Goal: Check status: Check status

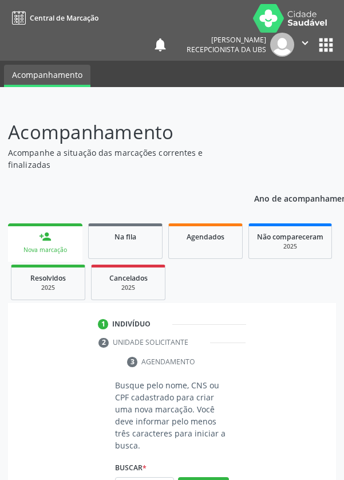
click at [219, 252] on link "Agendados" at bounding box center [205, 240] width 74 height 35
click at [219, 186] on div "Ano de acompanhamento 2025 person_add Nova marcação Na fila Agendados Não compa…" at bounding box center [172, 397] width 328 height 429
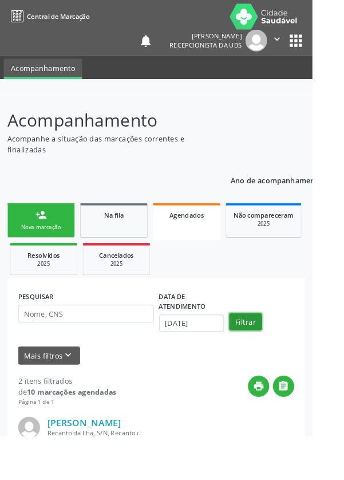
click at [257, 362] on button "Filtrar" at bounding box center [270, 354] width 36 height 19
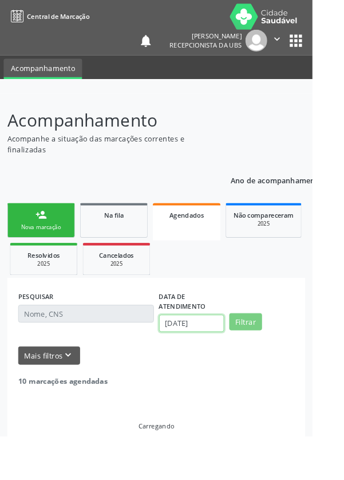
click at [223, 361] on input "[DATE]" at bounding box center [211, 355] width 72 height 19
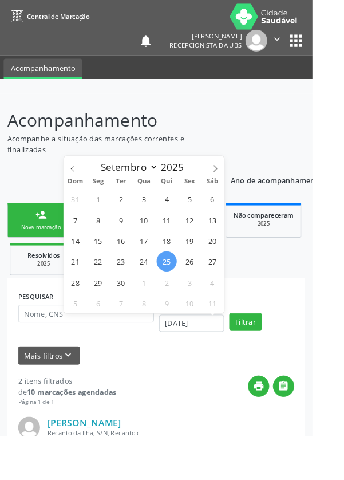
click at [256, 394] on div "Mais filtros keyboard_arrow_down" at bounding box center [172, 391] width 310 height 20
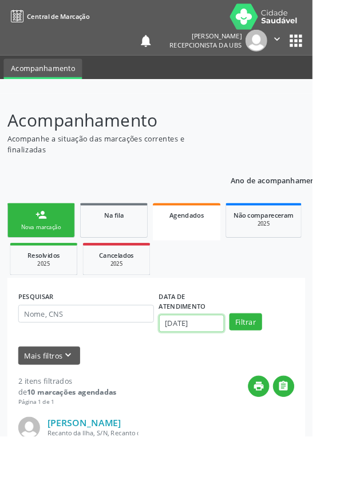
click at [228, 357] on input "[DATE]" at bounding box center [211, 355] width 72 height 19
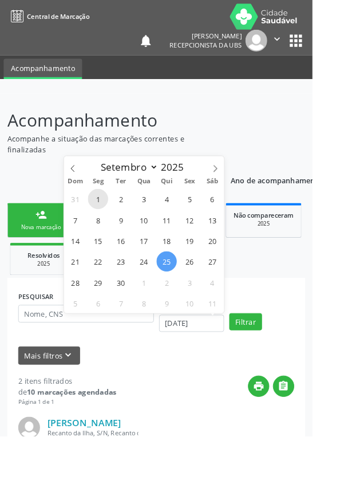
click at [109, 221] on span "1" at bounding box center [108, 219] width 22 height 22
type input "[DATE]"
click at [235, 341] on span "11" at bounding box center [234, 333] width 22 height 22
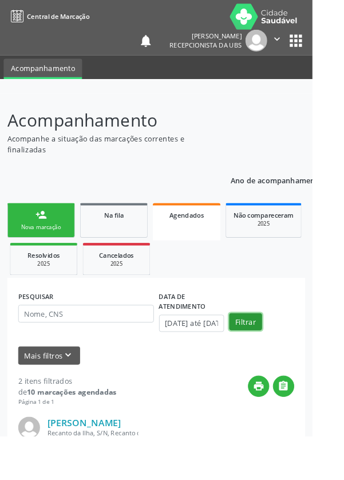
click at [279, 355] on button "Filtrar" at bounding box center [270, 354] width 36 height 19
click at [235, 360] on input "[DATE] até [DATE]" at bounding box center [211, 355] width 72 height 19
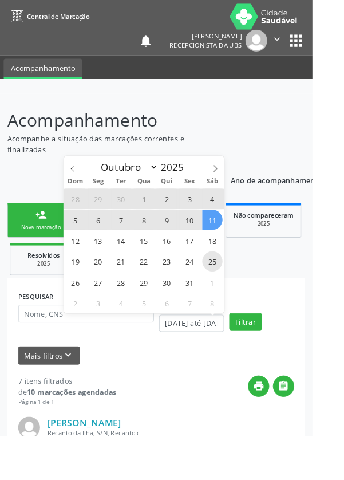
click at [241, 291] on span "25" at bounding box center [234, 287] width 22 height 22
type input "[DATE]"
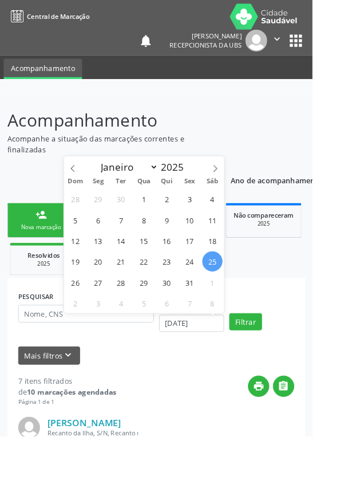
click at [166, 187] on select "Janeiro Fevereiro Março Abril Maio Junho Julho Agosto Setembro Outubro Novembro…" at bounding box center [139, 184] width 69 height 16
select select "8"
click at [105, 176] on select "Janeiro Fevereiro Março Abril Maio Junho Julho Agosto Setembro Outubro Novembro…" at bounding box center [139, 184] width 69 height 16
click at [105, 220] on span "1" at bounding box center [108, 219] width 22 height 22
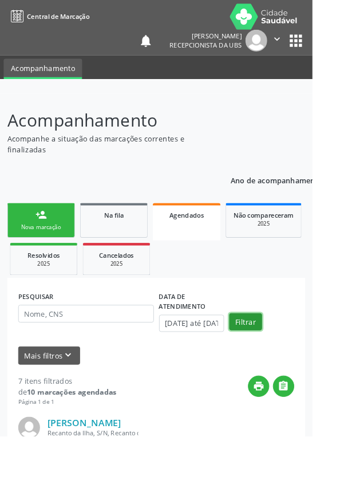
click at [282, 357] on button "Filtrar" at bounding box center [270, 354] width 36 height 19
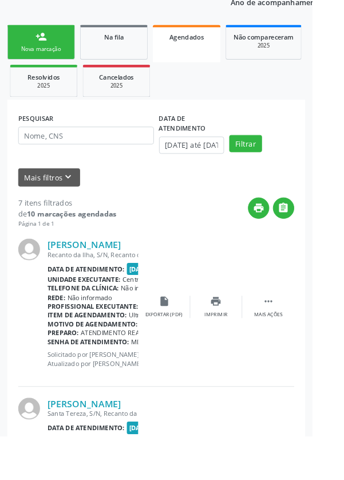
scroll to position [117, 0]
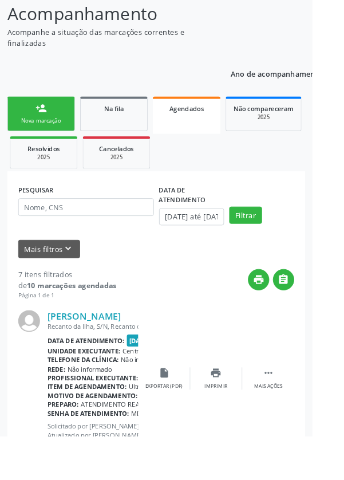
click at [40, 183] on link "Resolvidos 2025" at bounding box center [48, 167] width 74 height 35
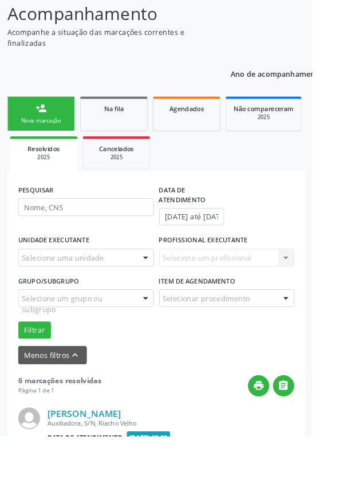
scroll to position [0, 0]
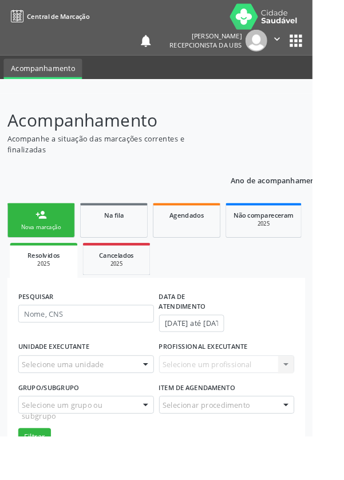
click at [216, 252] on link "Agendados" at bounding box center [205, 242] width 74 height 38
click at [216, 240] on span "Agendados" at bounding box center [206, 237] width 38 height 10
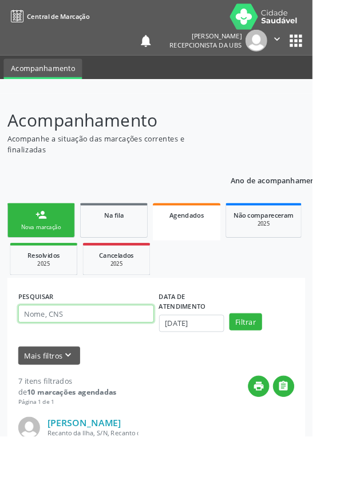
click at [123, 347] on input "text" at bounding box center [94, 344] width 149 height 19
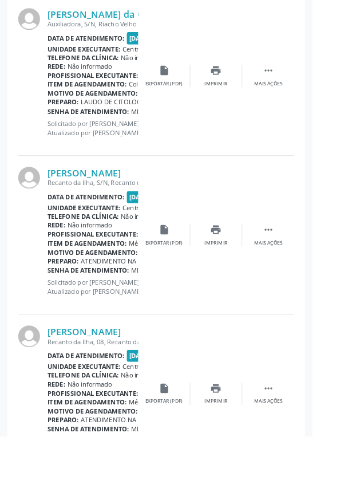
scroll to position [1159, 0]
